Goal: Task Accomplishment & Management: Manage account settings

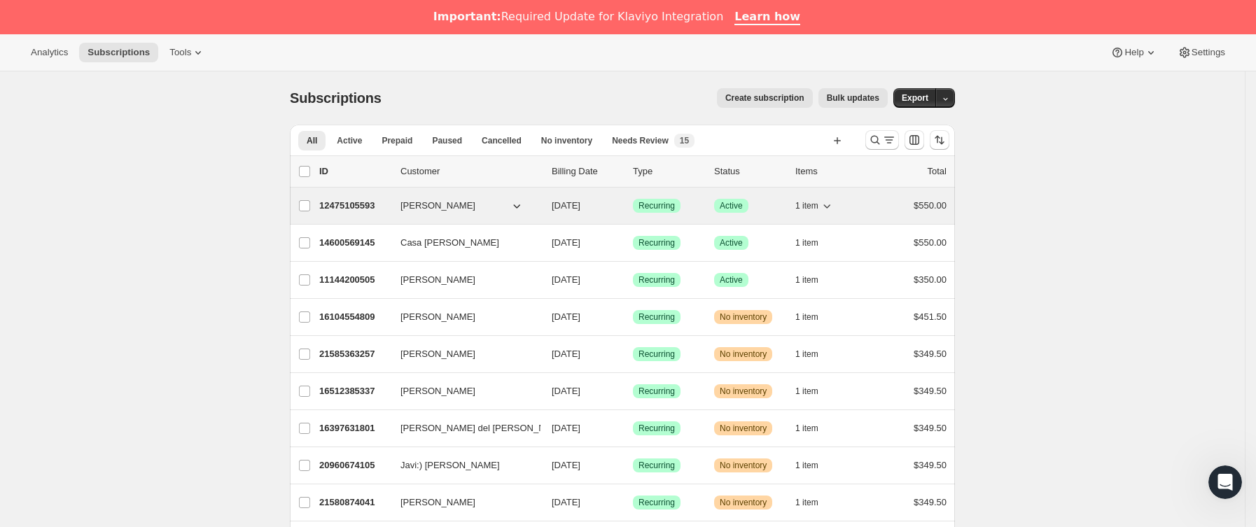
drag, startPoint x: 605, startPoint y: 218, endPoint x: 639, endPoint y: 212, distance: 34.9
click at [639, 212] on div "Aurora Mendiola 12475105593 Aurora Mendiola 02/18/2024 Logrado Recurring Lograd…" at bounding box center [622, 206] width 665 height 36
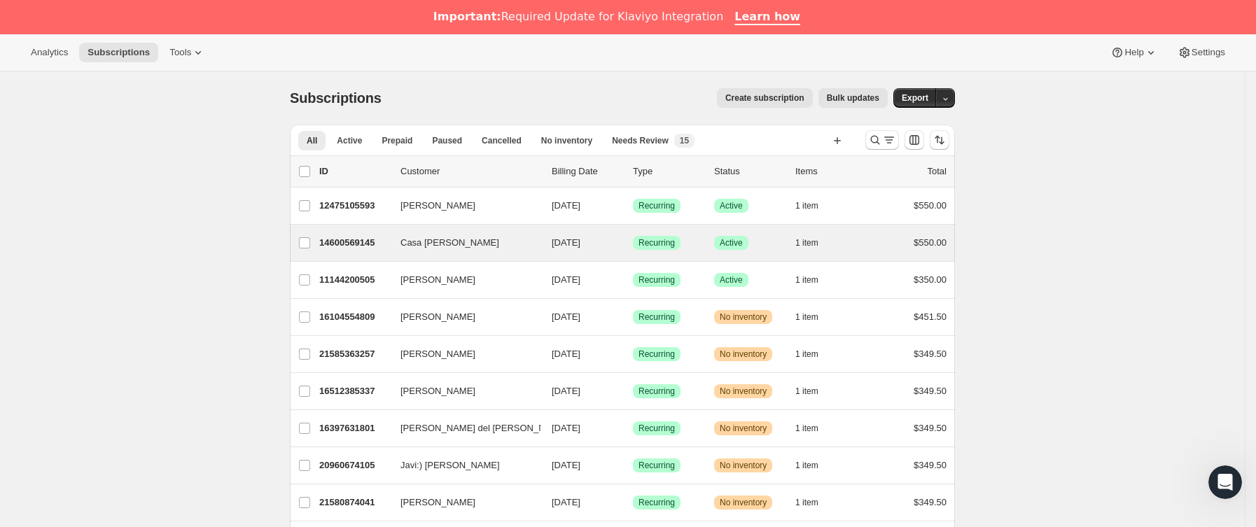
click at [744, 227] on div "Casa Elvira 14600569145 Casa Elvira 09/29/2025 Logrado Recurring Logrado Active…" at bounding box center [622, 243] width 665 height 36
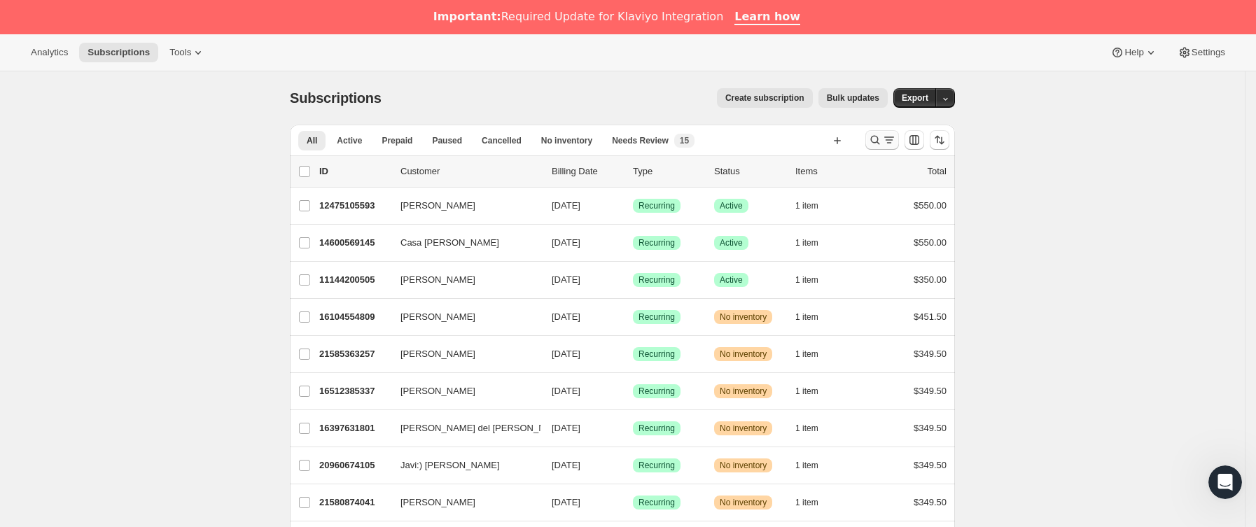
click at [876, 137] on icon "Buscar y filtrar resultados" at bounding box center [875, 140] width 14 height 14
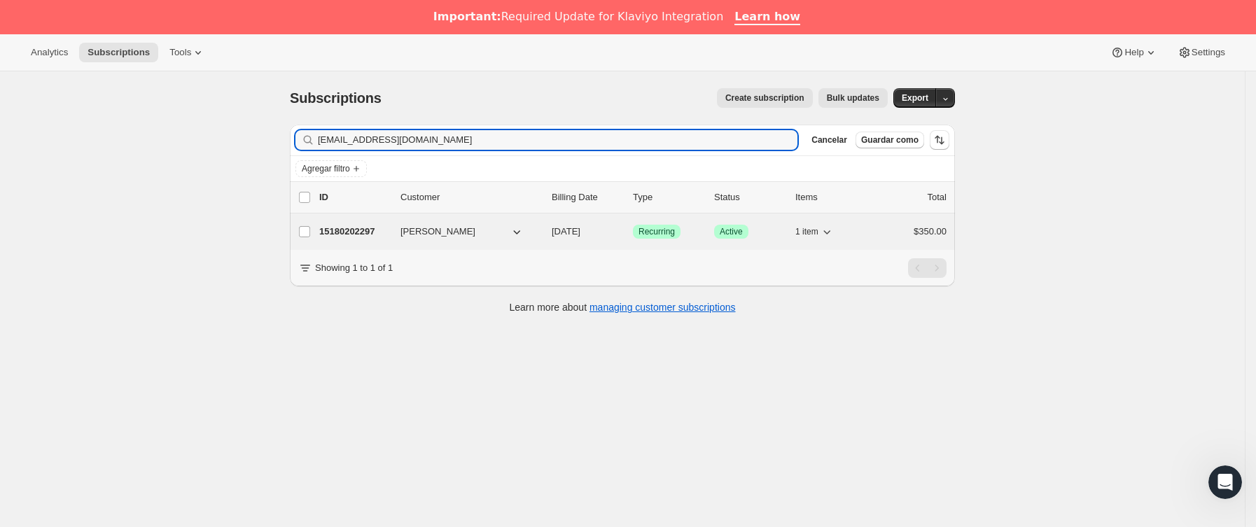
type input "dee_dee_1083@yahoo.com.mx"
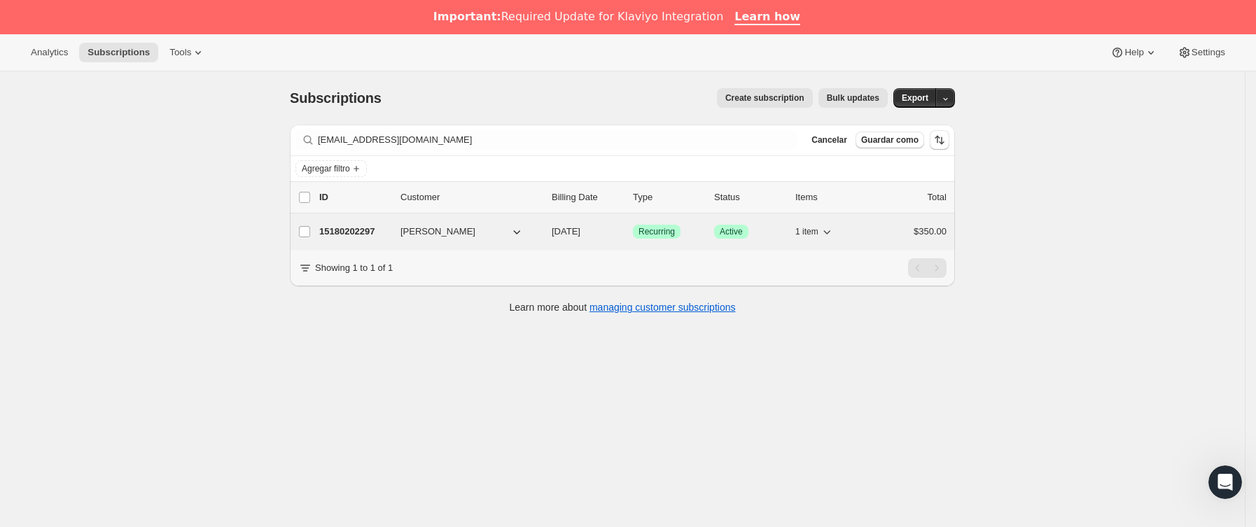
click at [389, 229] on p "15180202297" at bounding box center [354, 232] width 70 height 14
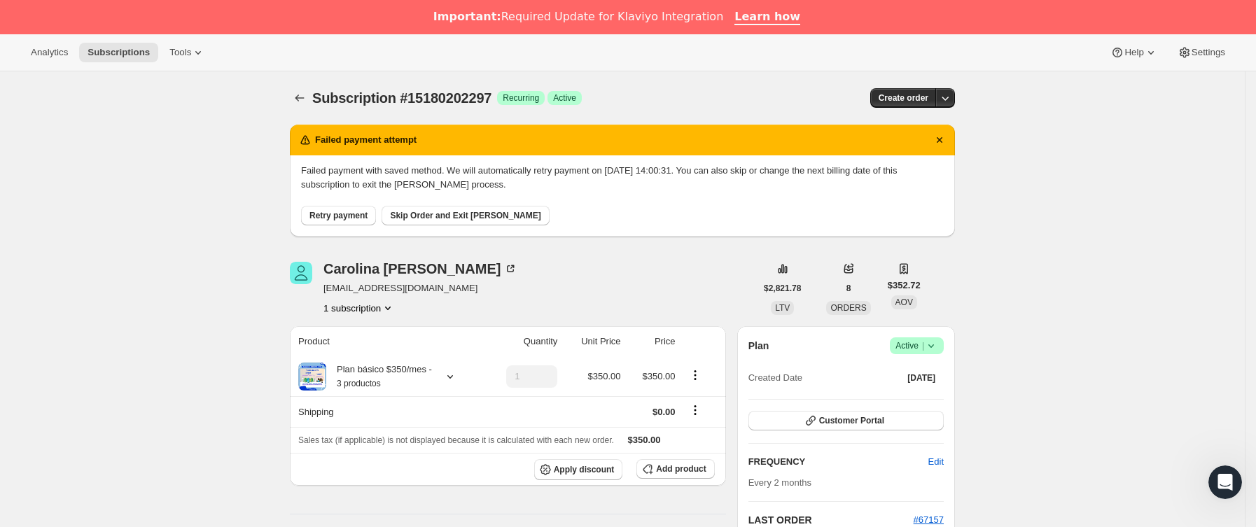
click at [342, 208] on button "Retry payment" at bounding box center [338, 216] width 75 height 20
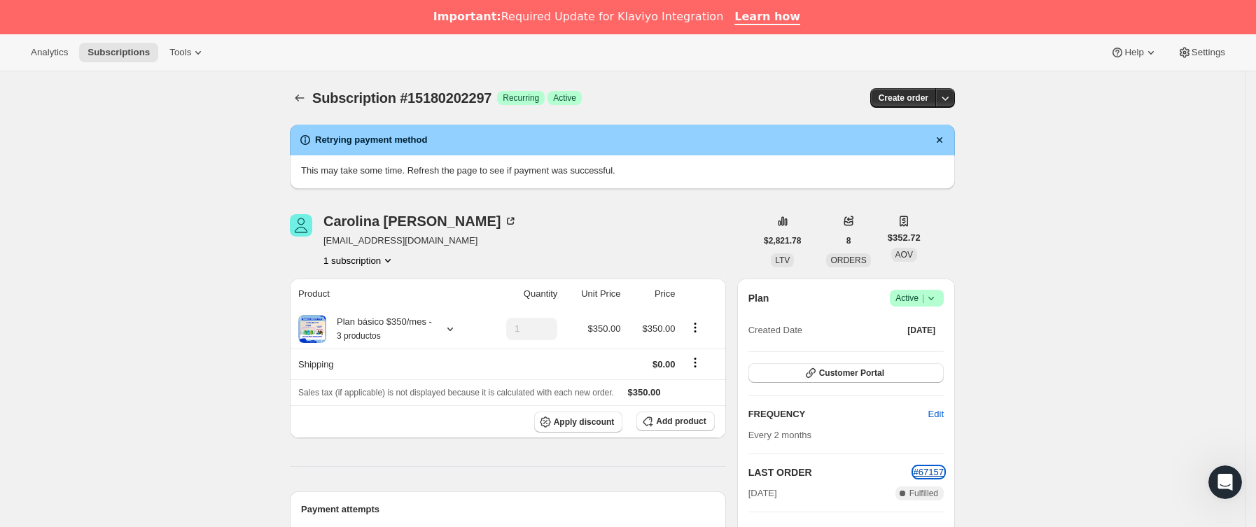
click at [933, 468] on span "#67157" at bounding box center [929, 472] width 30 height 11
click at [301, 95] on icon "Subscriptions" at bounding box center [300, 98] width 14 height 14
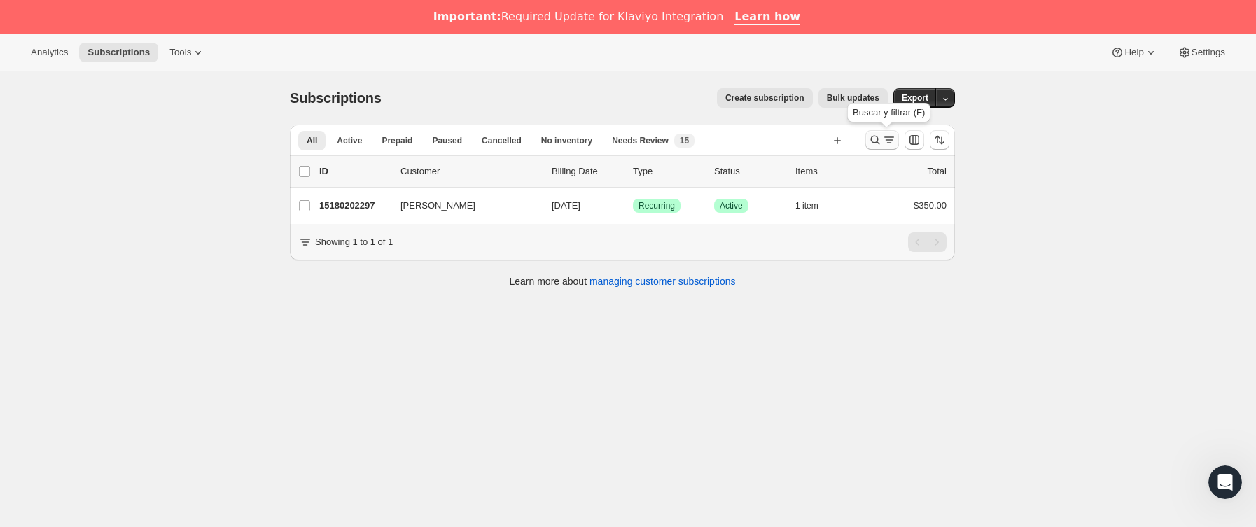
click at [882, 145] on icon "Buscar y filtrar resultados" at bounding box center [875, 140] width 14 height 14
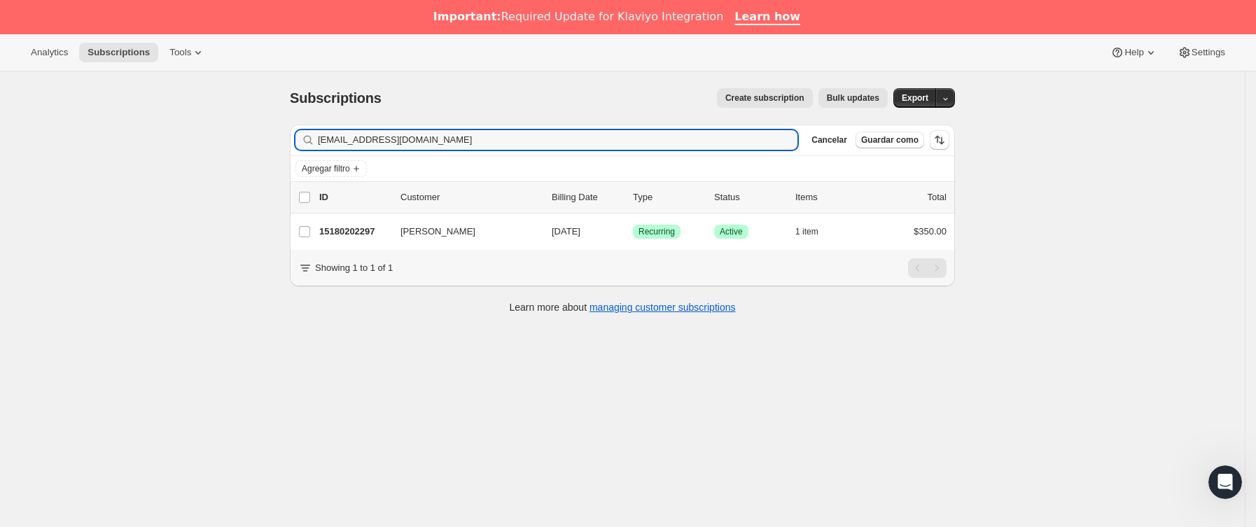
drag, startPoint x: 490, startPoint y: 139, endPoint x: -126, endPoint y: 135, distance: 616.1
click at [0, 135] on html "Analytics Subscriptions Tools Help Settings Ir directamente al contenido Subscr…" at bounding box center [628, 263] width 1256 height 527
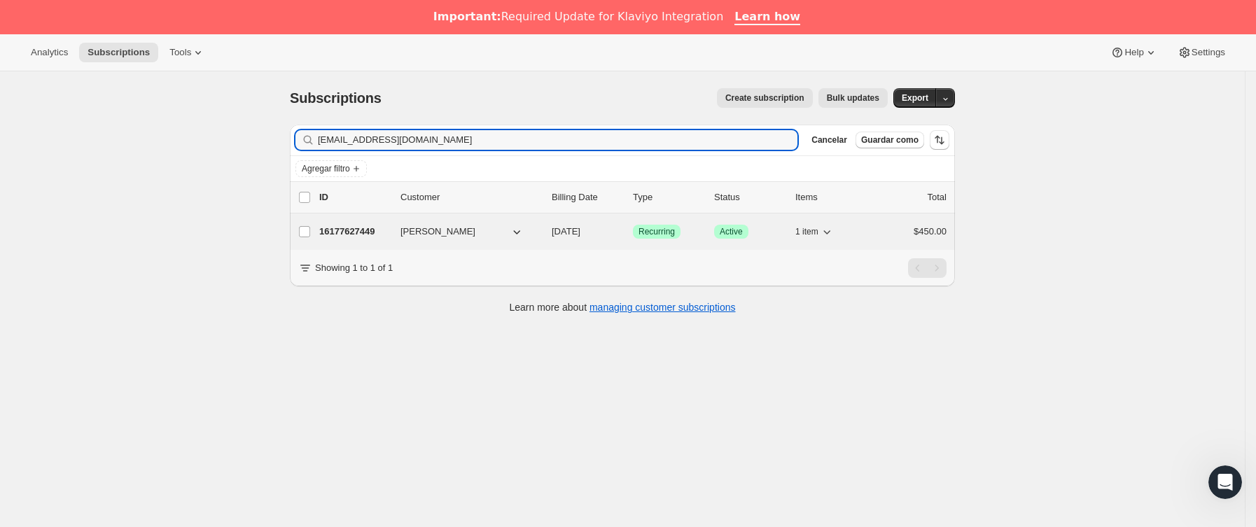
type input "bsgarzad@gmail.com"
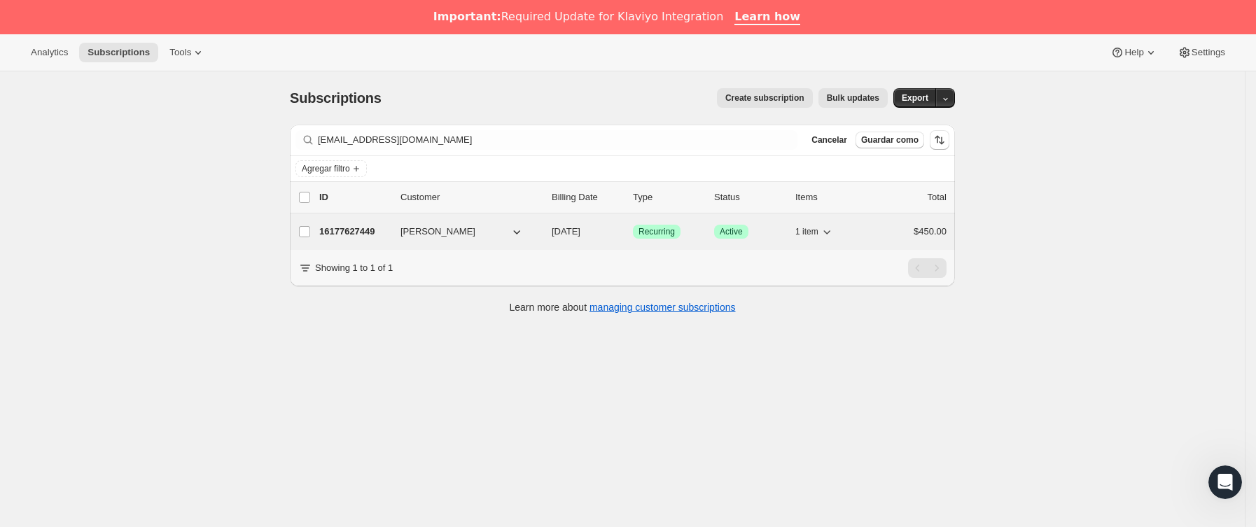
click at [405, 232] on span "[PERSON_NAME]" at bounding box center [437, 232] width 75 height 14
click at [387, 232] on p "16177627449" at bounding box center [354, 232] width 70 height 14
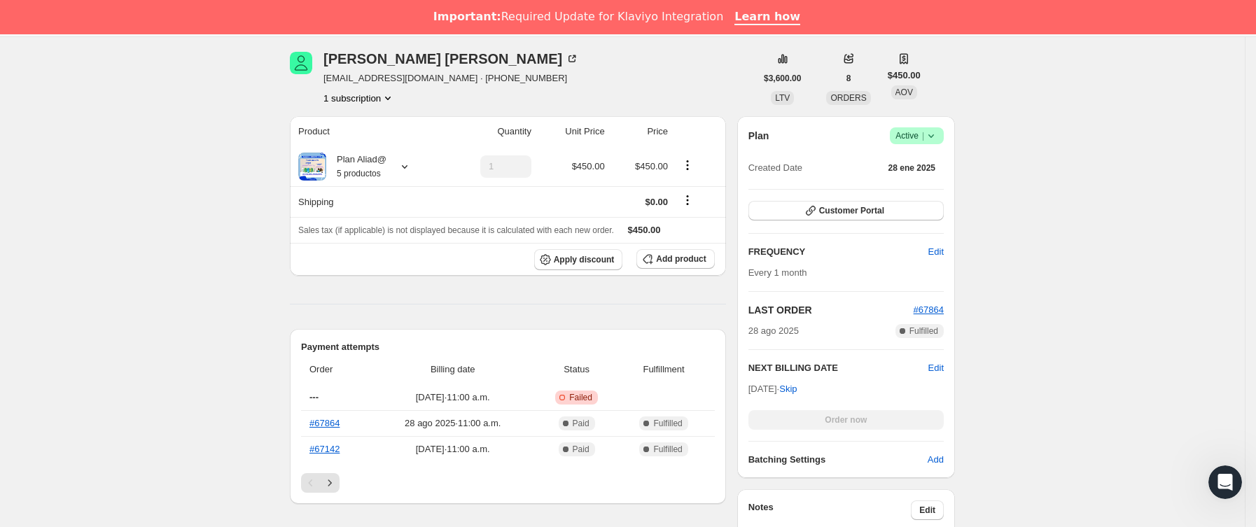
scroll to position [105, 0]
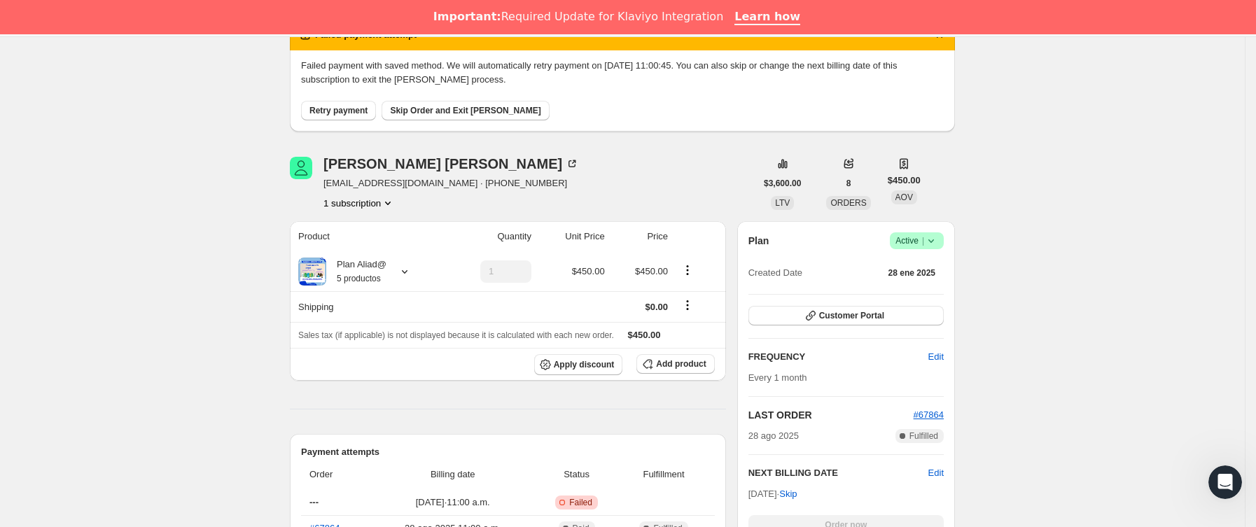
click at [340, 114] on span "Retry payment" at bounding box center [338, 110] width 58 height 11
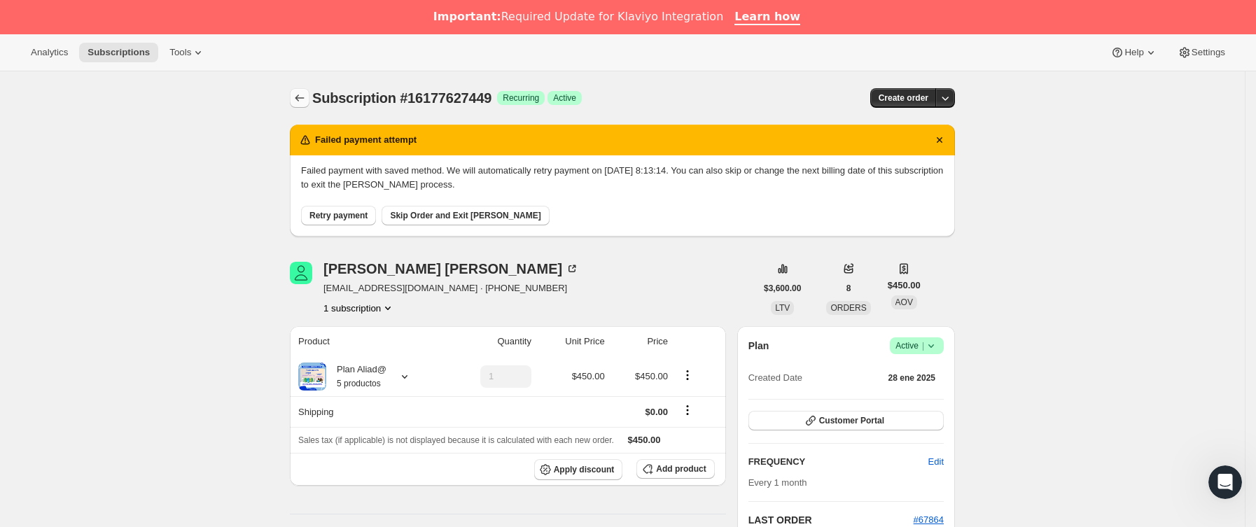
click at [307, 102] on icon "Subscriptions" at bounding box center [300, 98] width 14 height 14
